Goal: Task Accomplishment & Management: Use online tool/utility

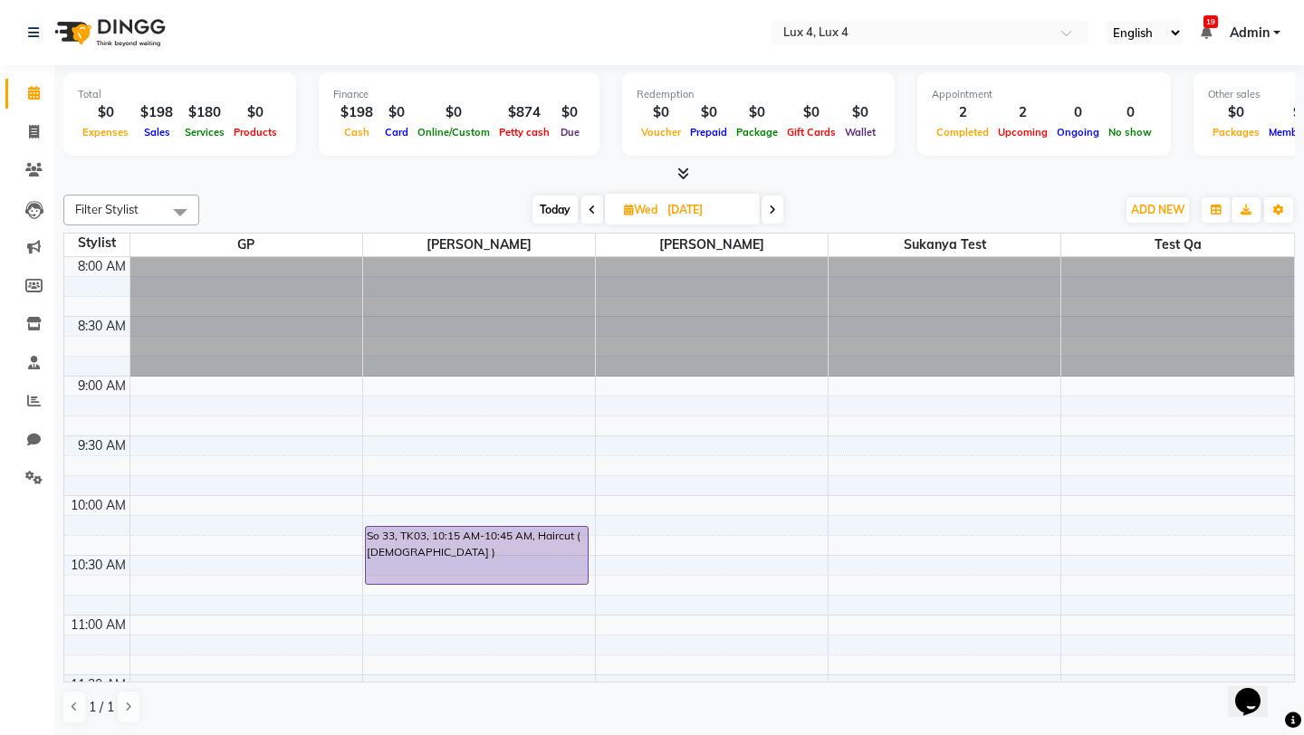
click at [1267, 40] on span "Admin" at bounding box center [1250, 33] width 40 height 19
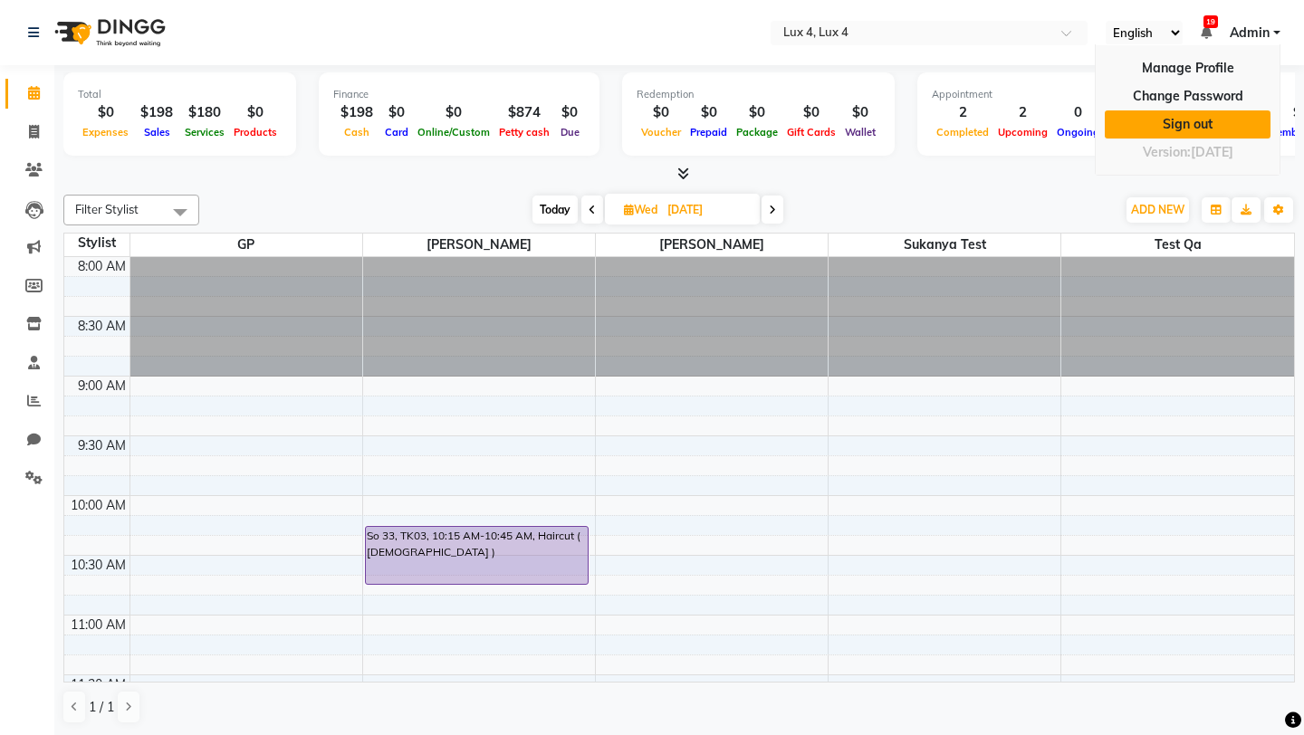
click at [1193, 119] on link "Sign out" at bounding box center [1188, 125] width 166 height 28
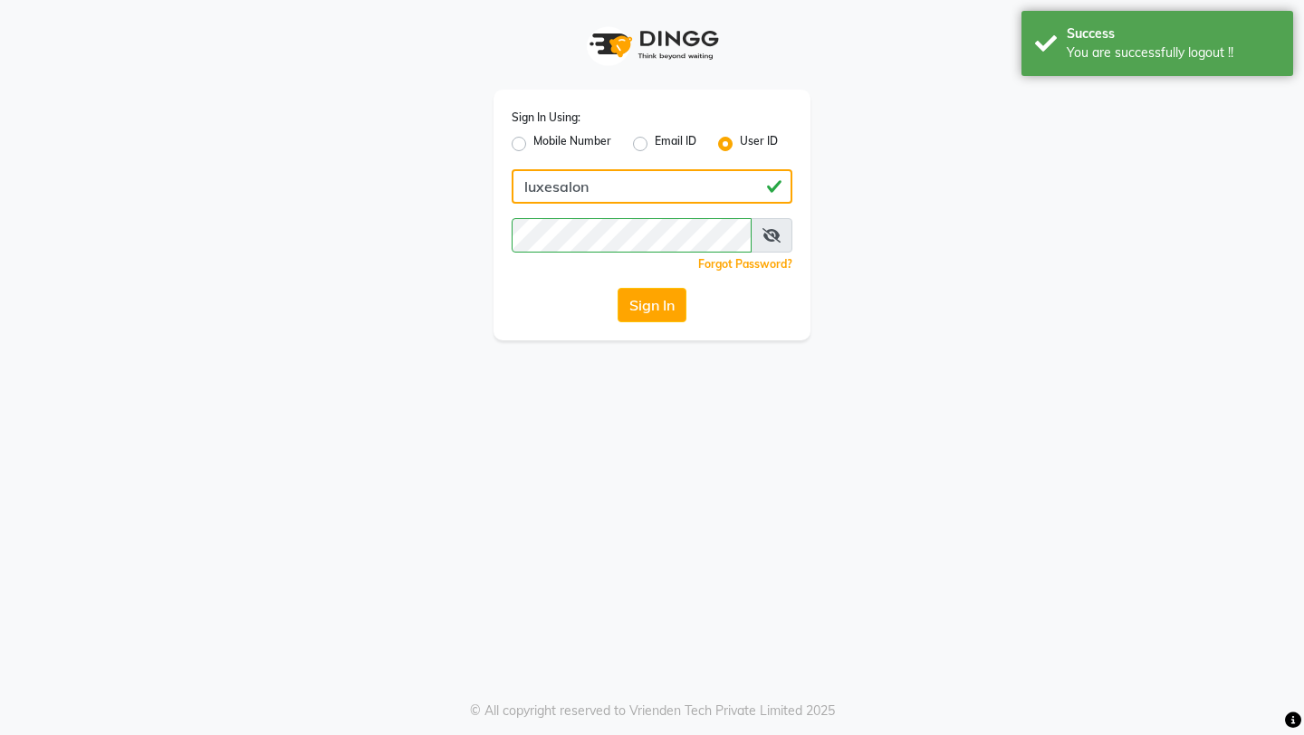
click at [721, 181] on input "luxesalon" at bounding box center [652, 186] width 281 height 34
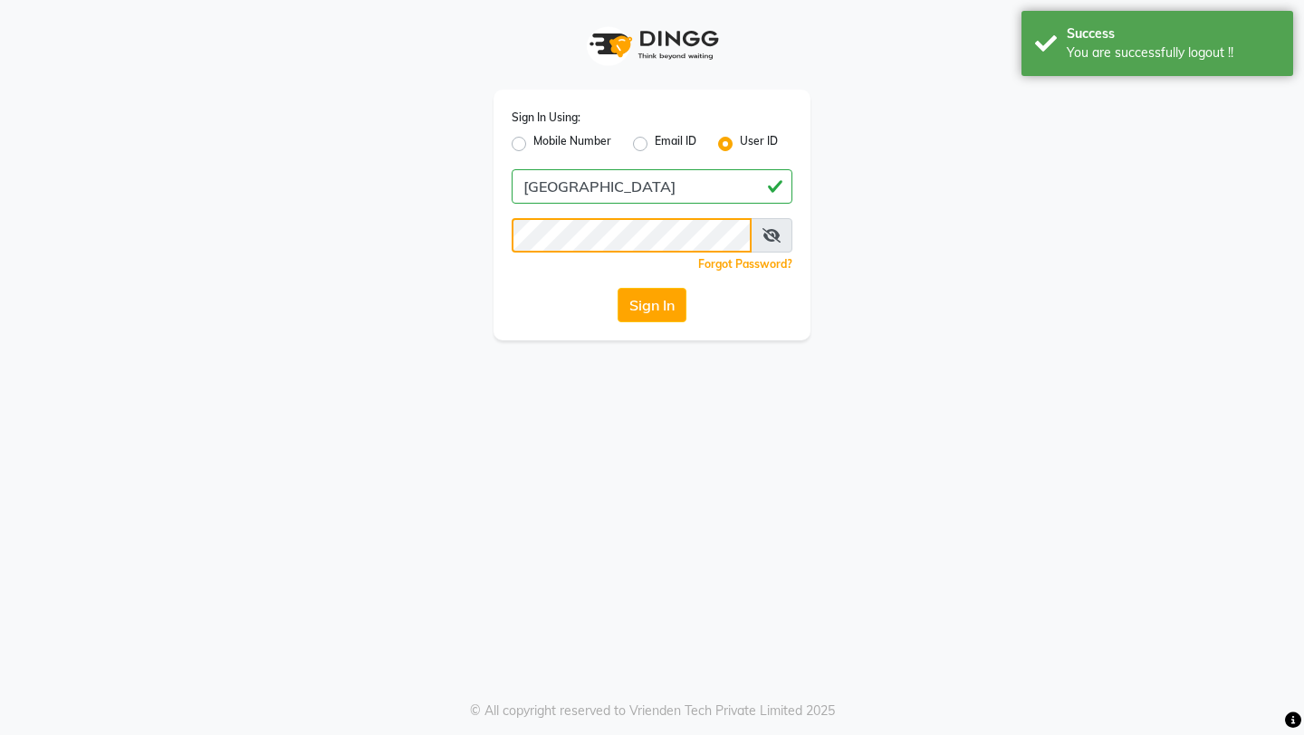
click at [618, 288] on button "Sign In" at bounding box center [652, 305] width 69 height 34
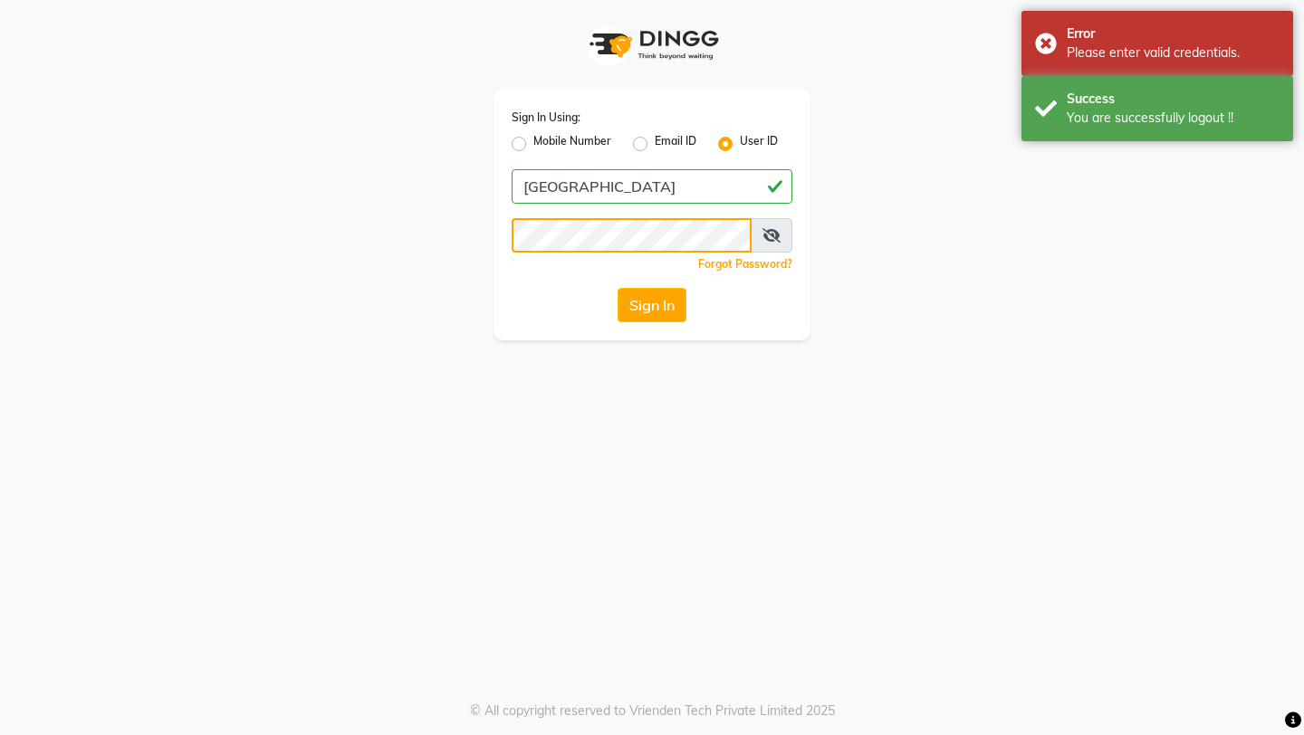
click at [618, 288] on button "Sign In" at bounding box center [652, 305] width 69 height 34
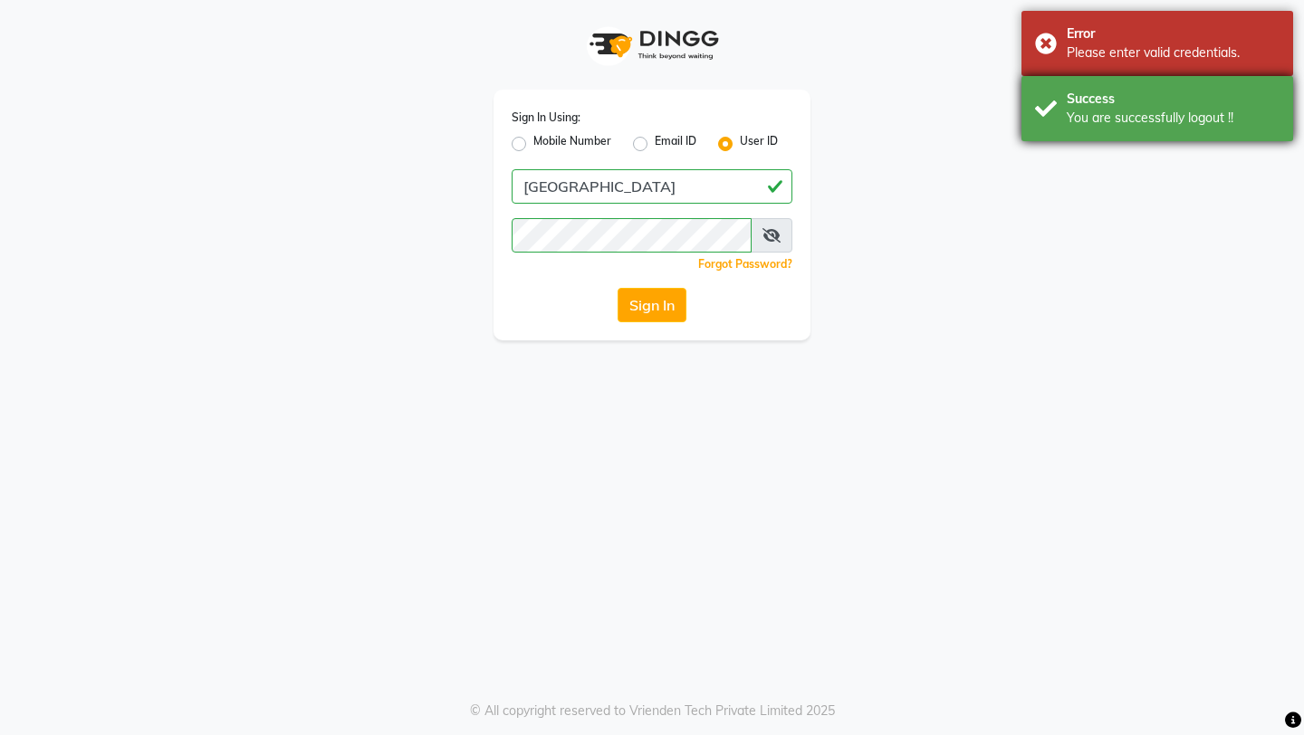
click at [1254, 120] on div "You are successfully logout !!" at bounding box center [1173, 118] width 213 height 19
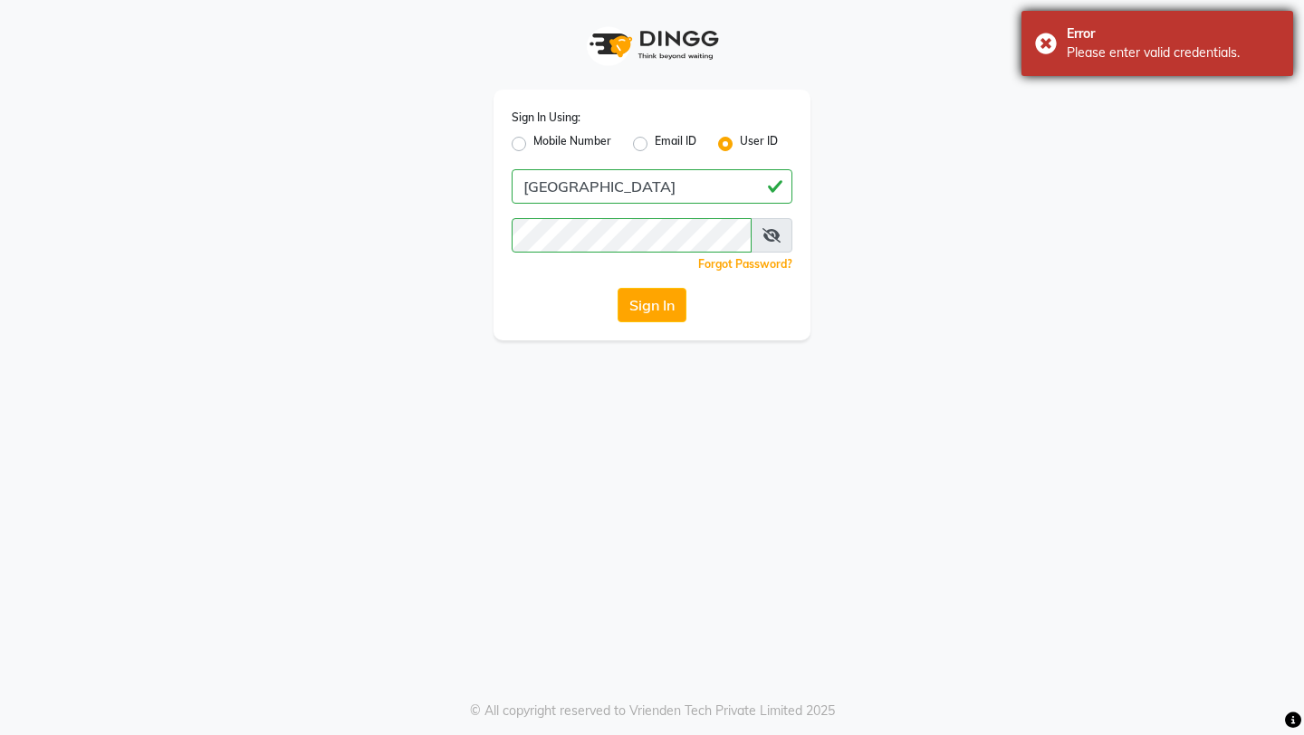
click at [1187, 60] on div "Please enter valid credentials." at bounding box center [1173, 52] width 213 height 19
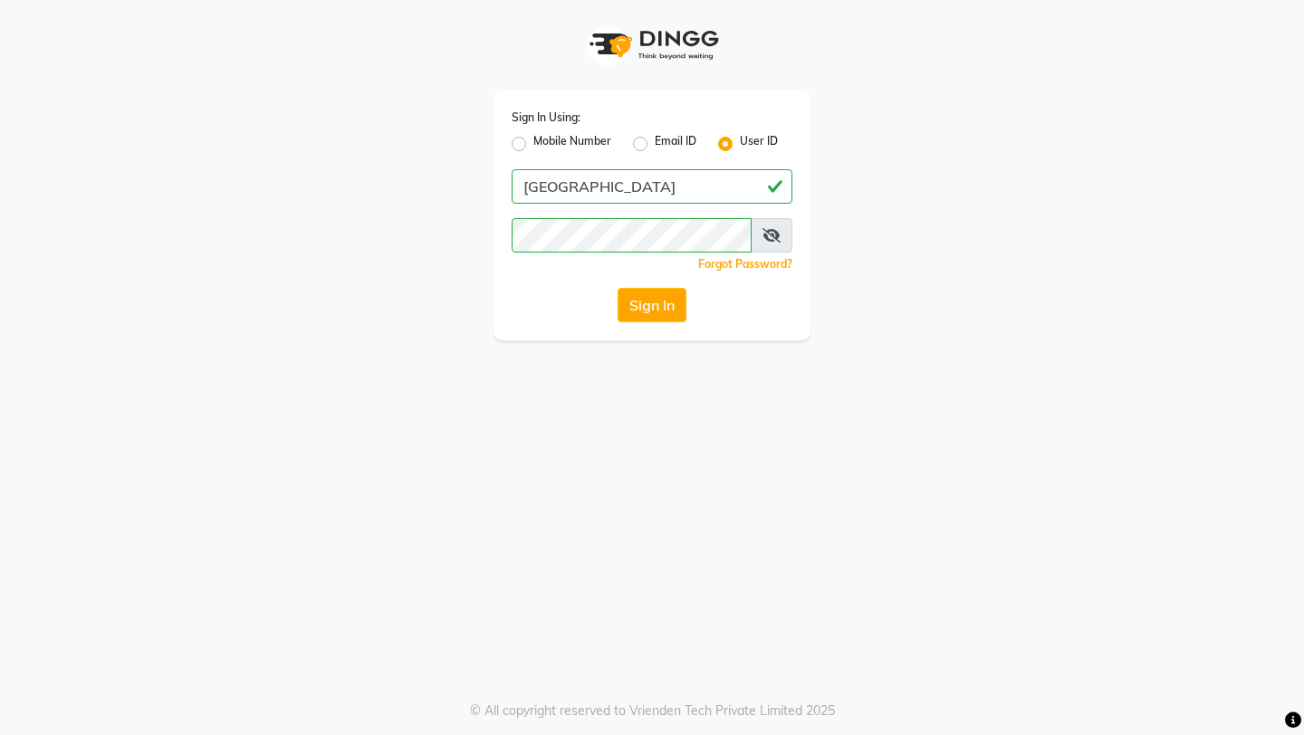
click at [780, 237] on icon at bounding box center [772, 235] width 18 height 14
click at [618, 288] on button "Sign In" at bounding box center [652, 305] width 69 height 34
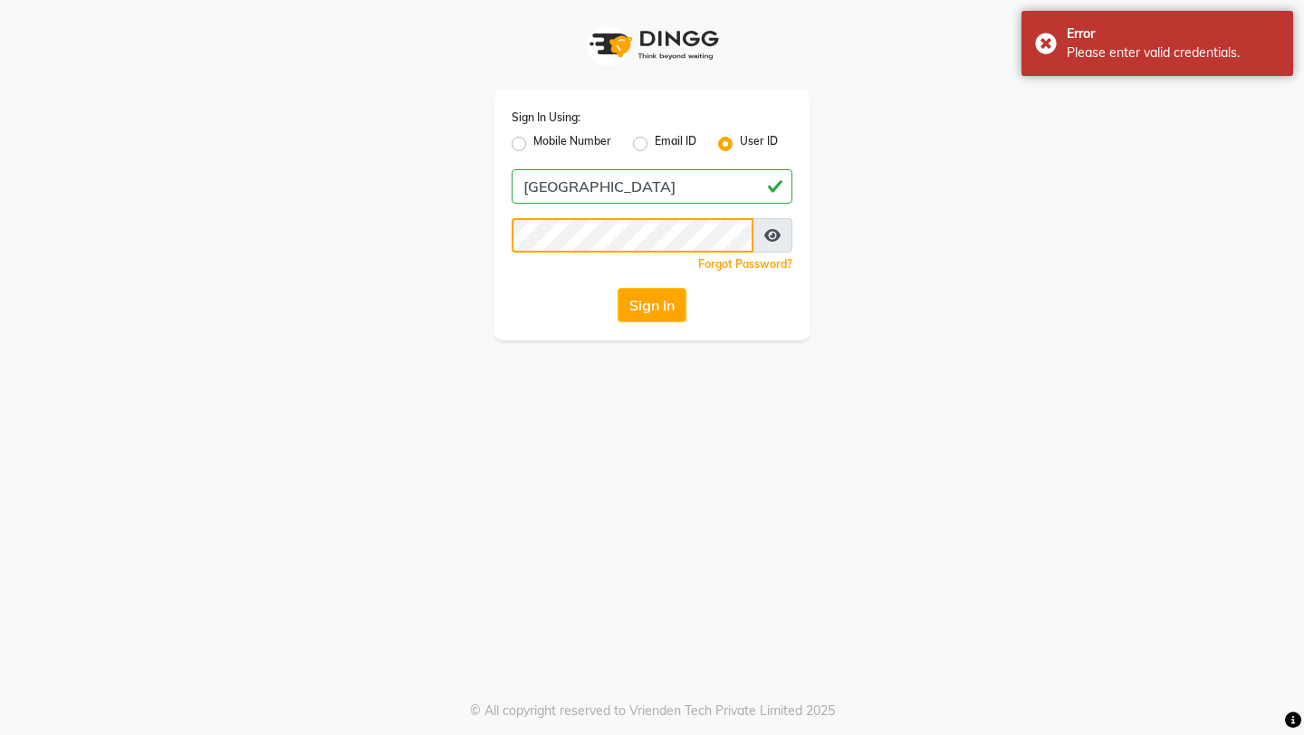
click at [618, 288] on button "Sign In" at bounding box center [652, 305] width 69 height 34
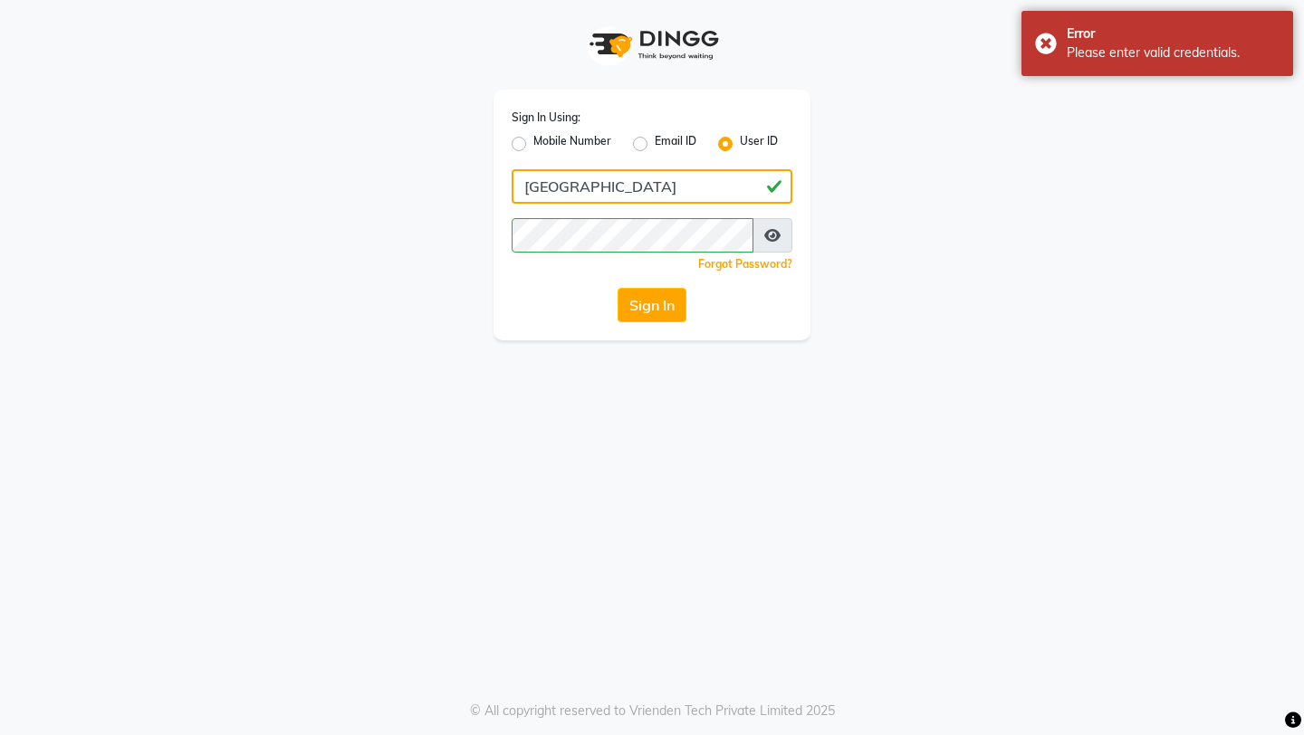
click at [589, 187] on input "[GEOGRAPHIC_DATA]" at bounding box center [652, 186] width 281 height 34
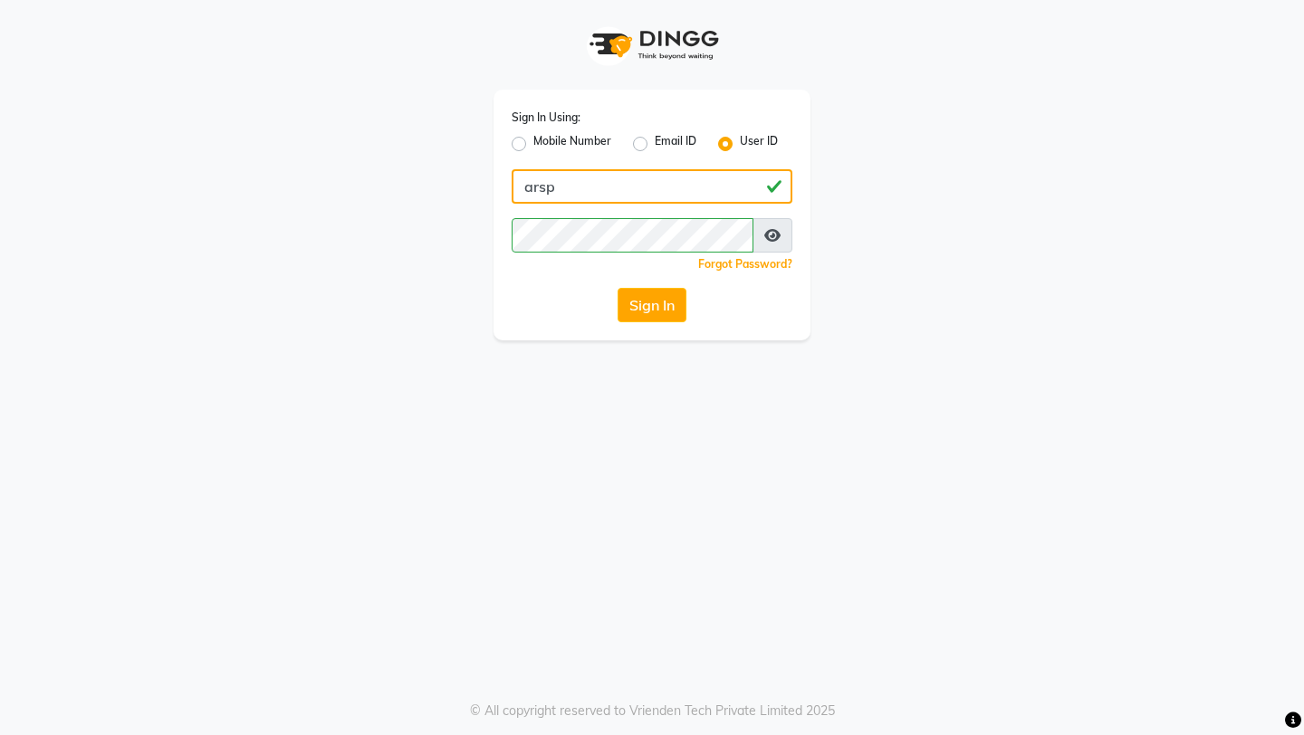
type input "arsp"
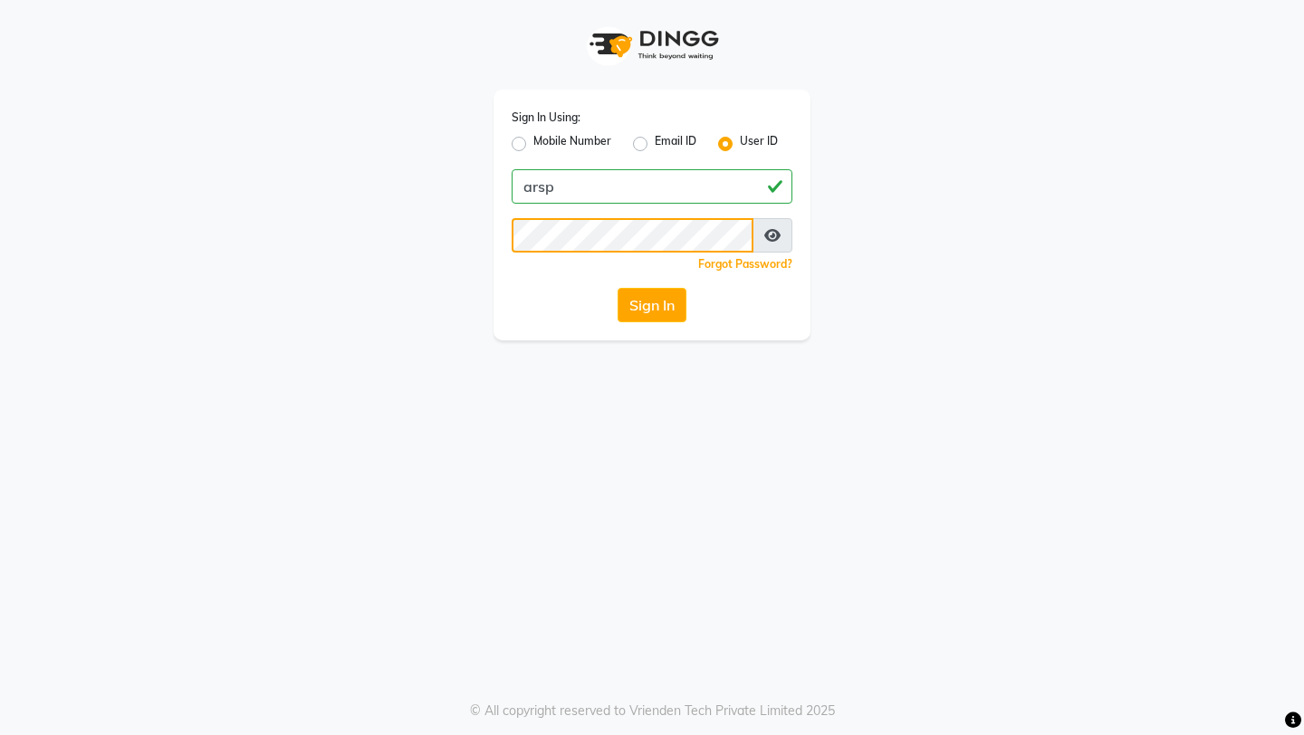
click at [618, 288] on button "Sign In" at bounding box center [652, 305] width 69 height 34
